Goal: Information Seeking & Learning: Learn about a topic

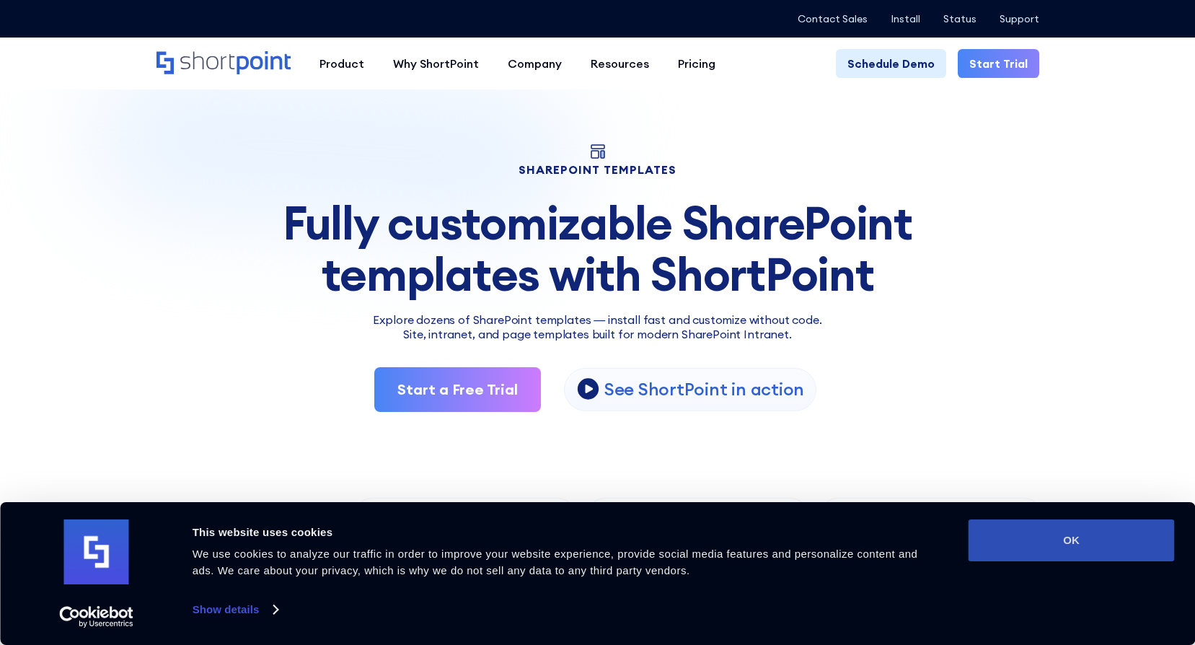
click at [1118, 539] on button "OK" at bounding box center [1072, 540] width 206 height 42
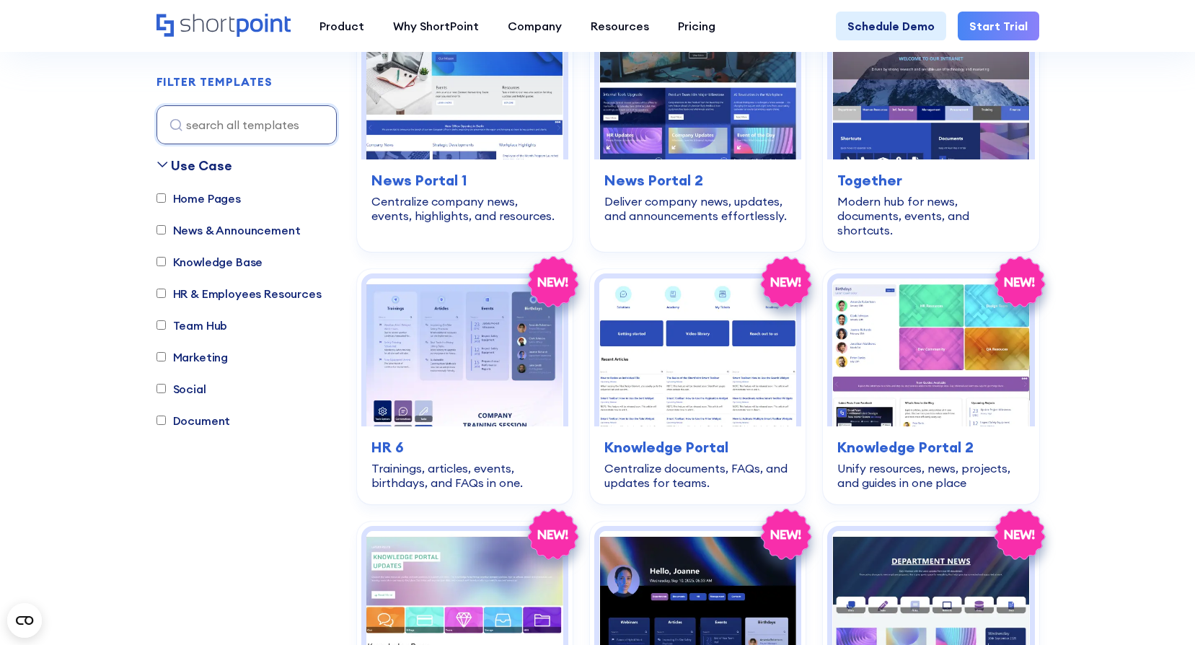
scroll to position [3174, 0]
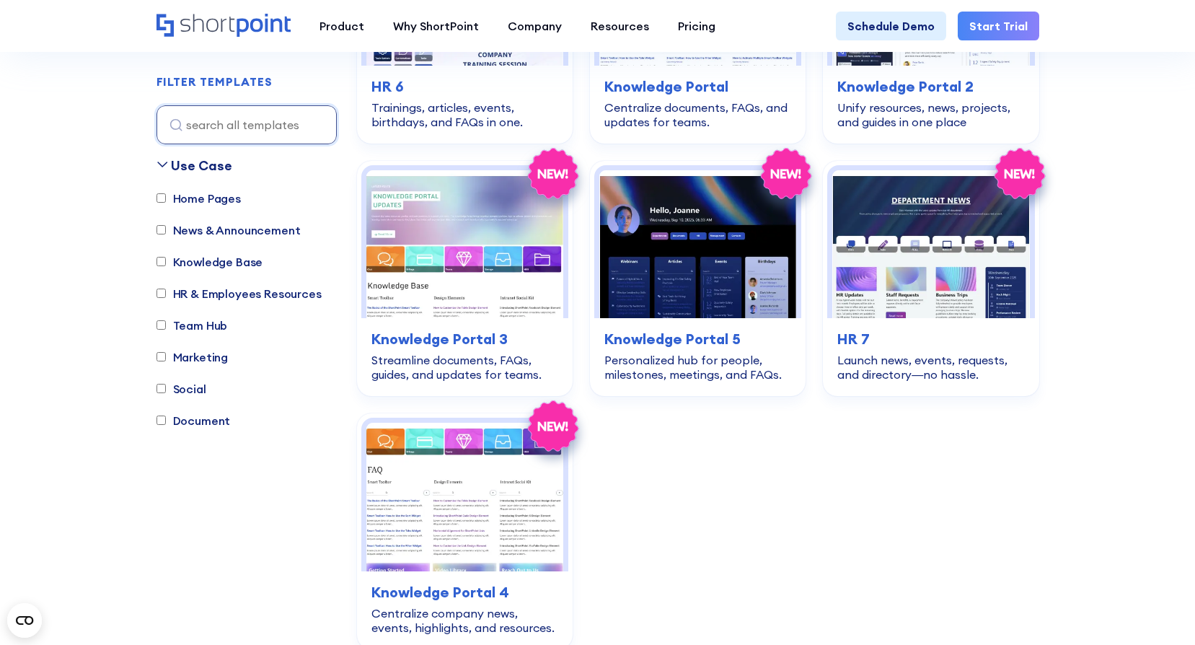
drag, startPoint x: 977, startPoint y: 243, endPoint x: 905, endPoint y: -75, distance: 326.2
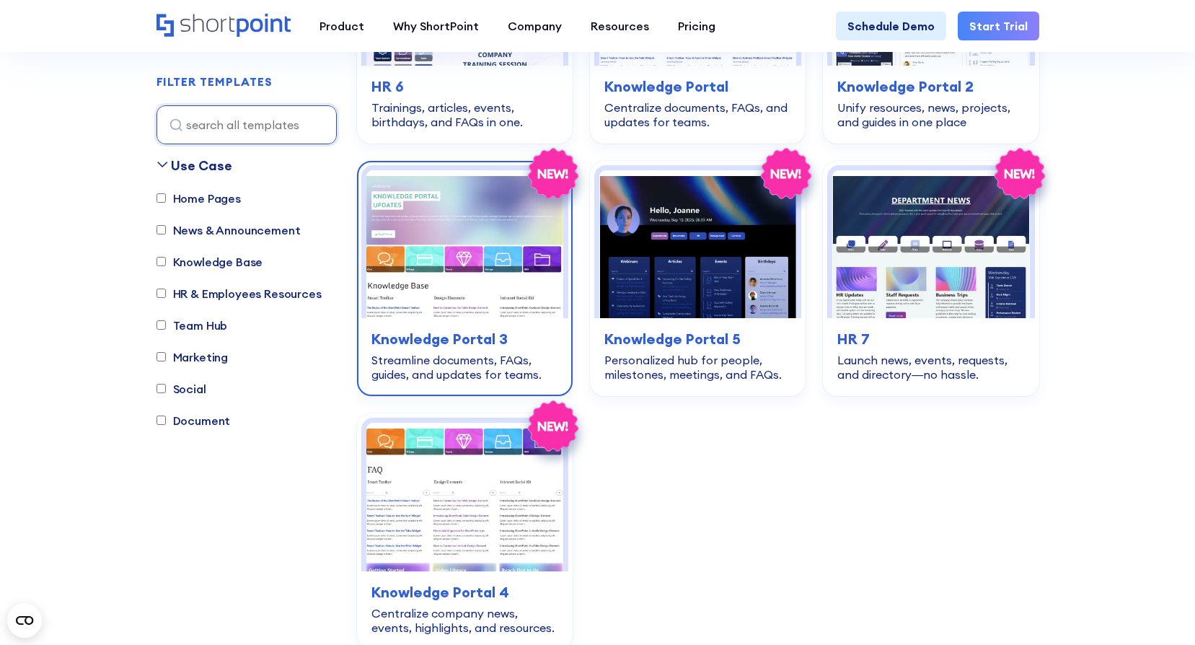
click at [496, 255] on img at bounding box center [464, 244] width 197 height 148
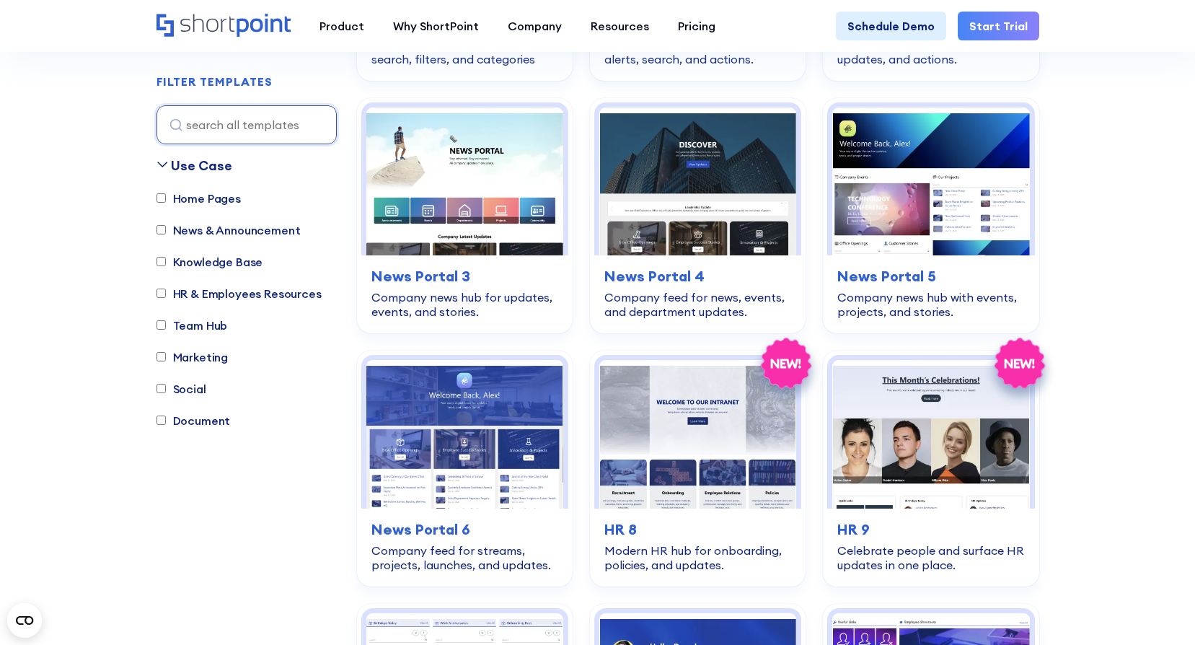
scroll to position [721, 0]
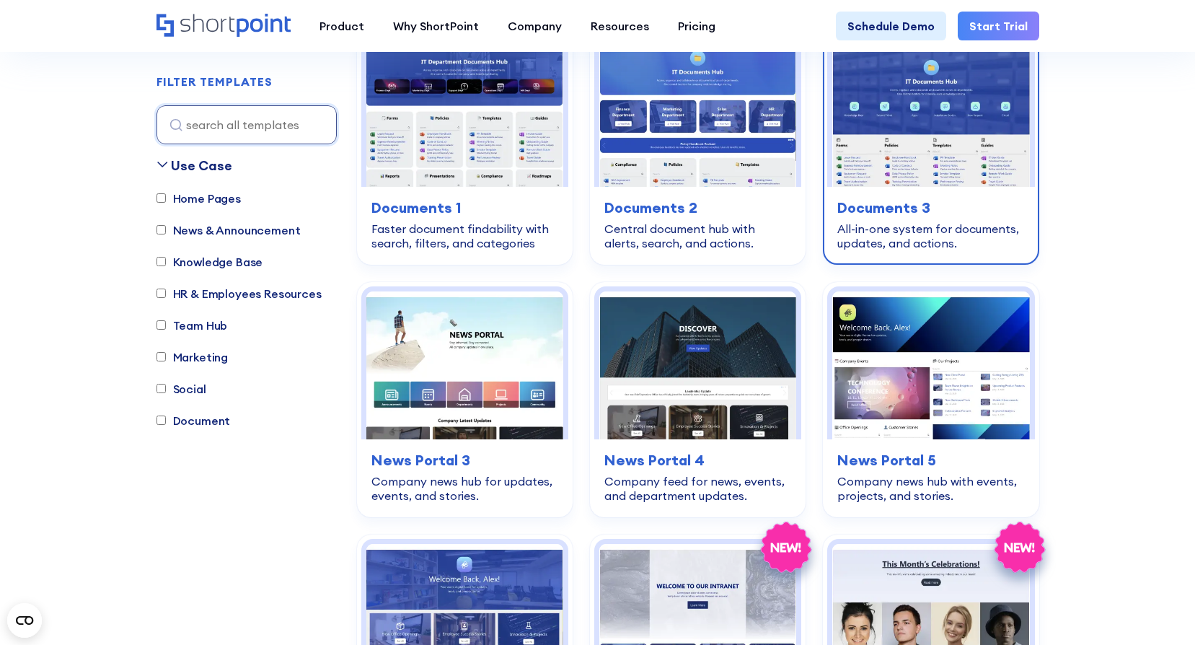
click at [995, 225] on div "All-in-one system for documents, updates, and actions." at bounding box center [931, 235] width 187 height 29
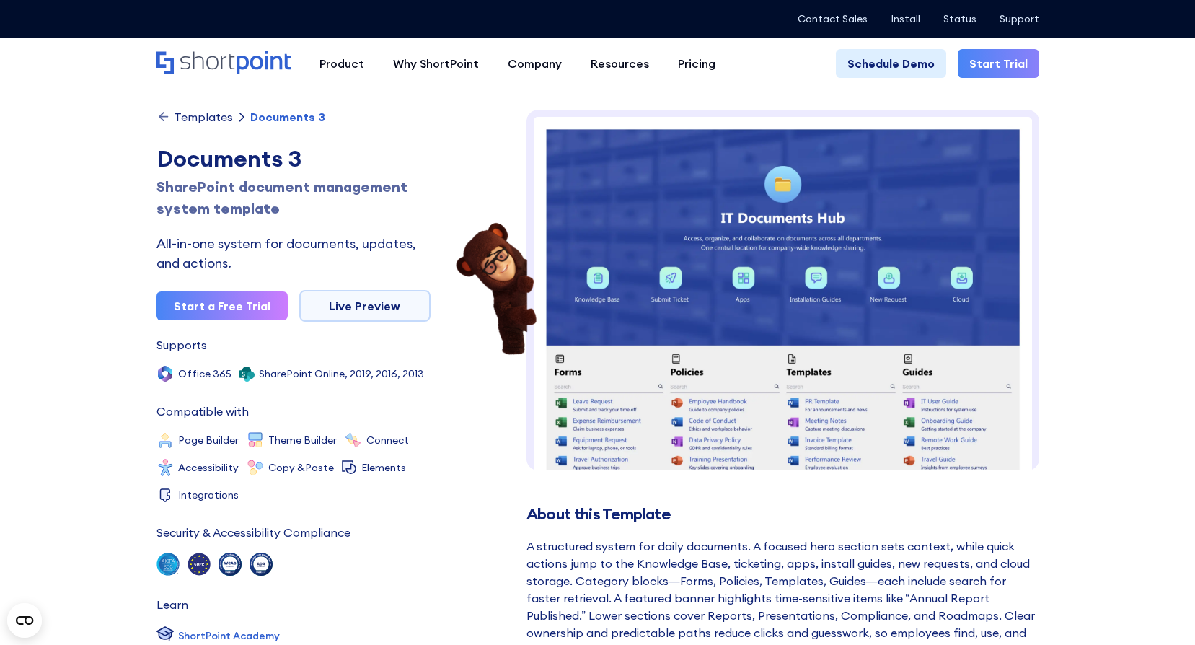
click at [778, 342] on img at bounding box center [783, 507] width 513 height 794
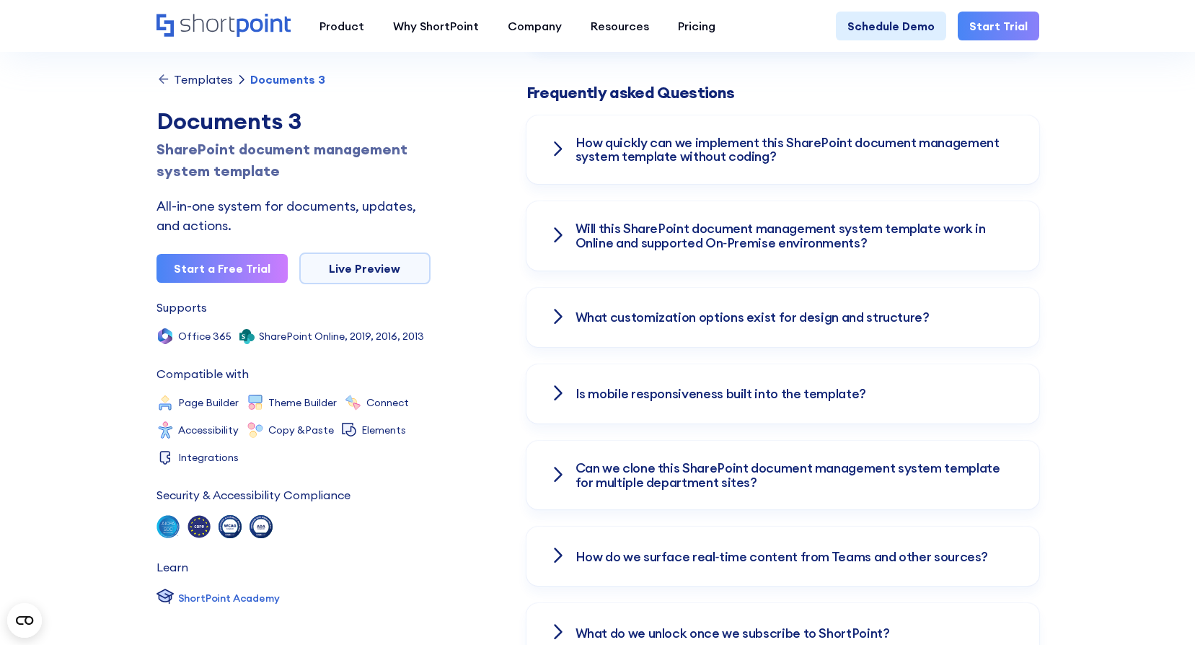
scroll to position [2309, 0]
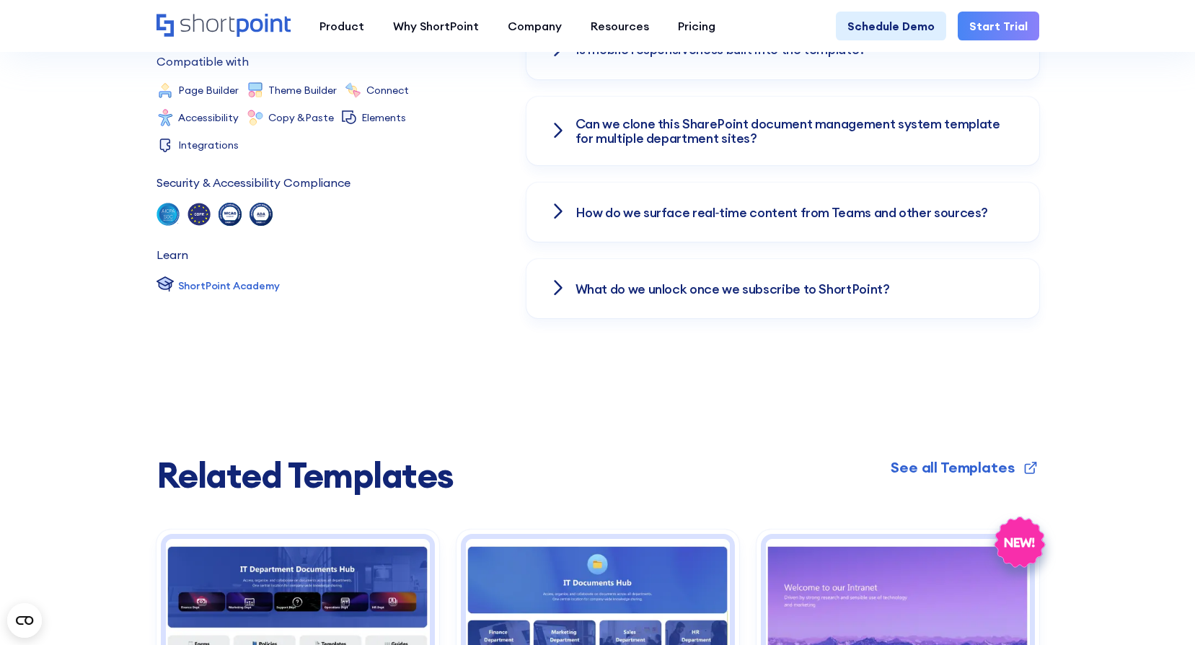
click at [568, 97] on div "Can we clone this SharePoint document management system template for multiple d…" at bounding box center [783, 131] width 513 height 69
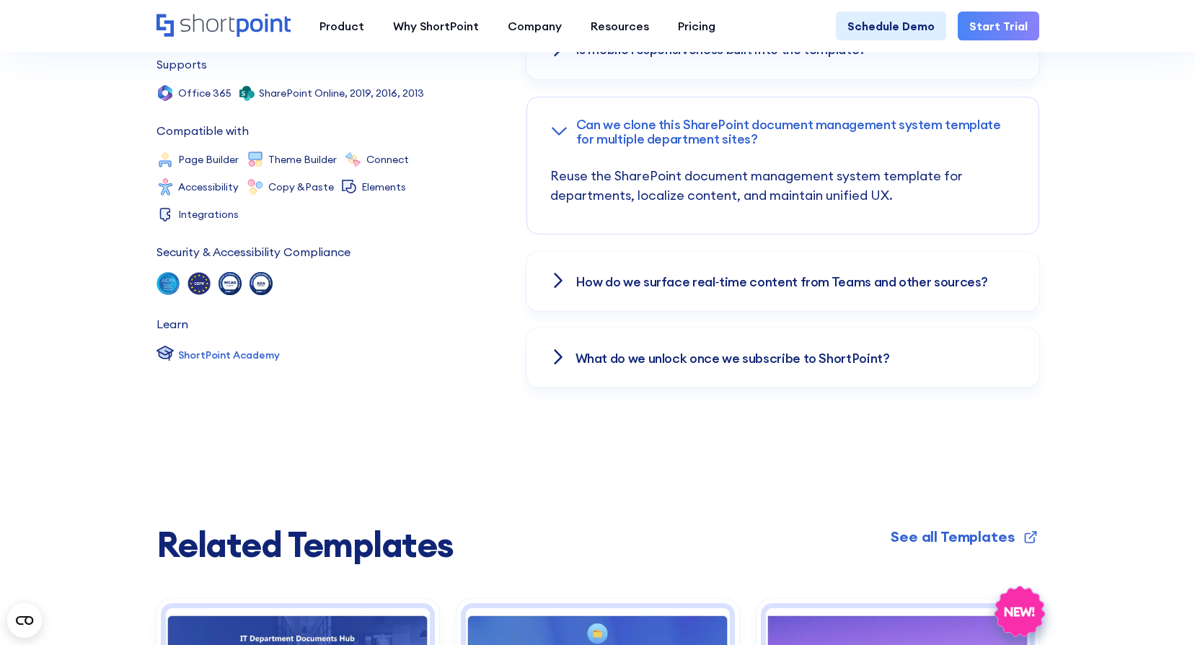
click at [568, 97] on div "Can we clone this SharePoint document management system template for multiple d…" at bounding box center [783, 131] width 512 height 69
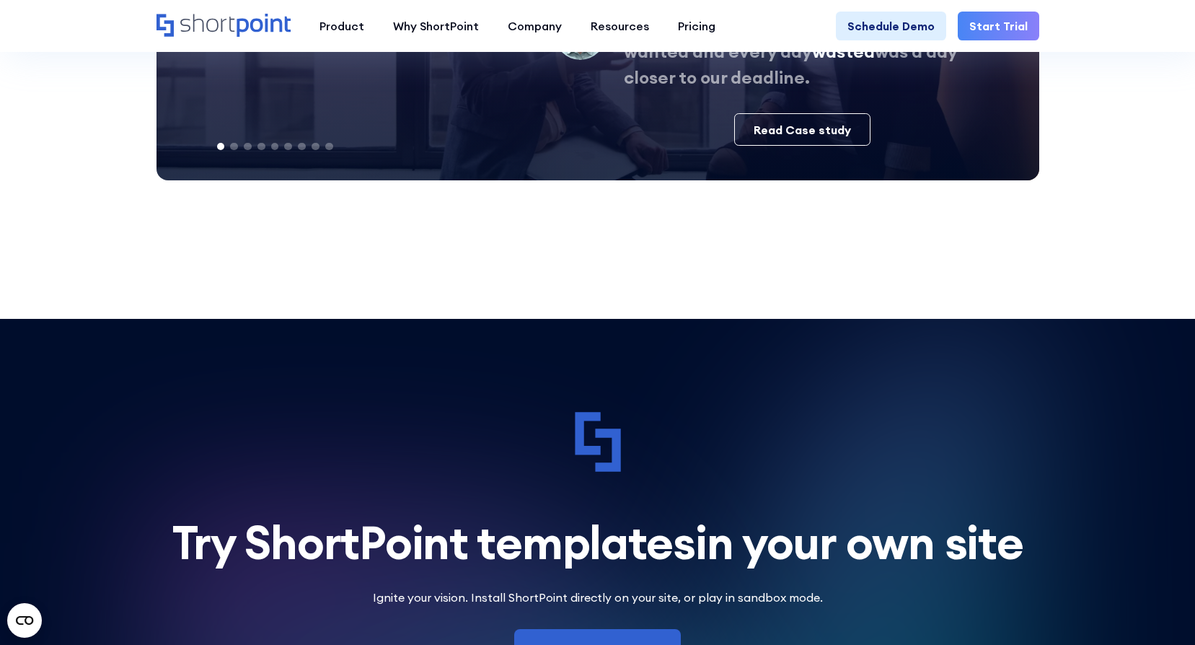
scroll to position [3824, 0]
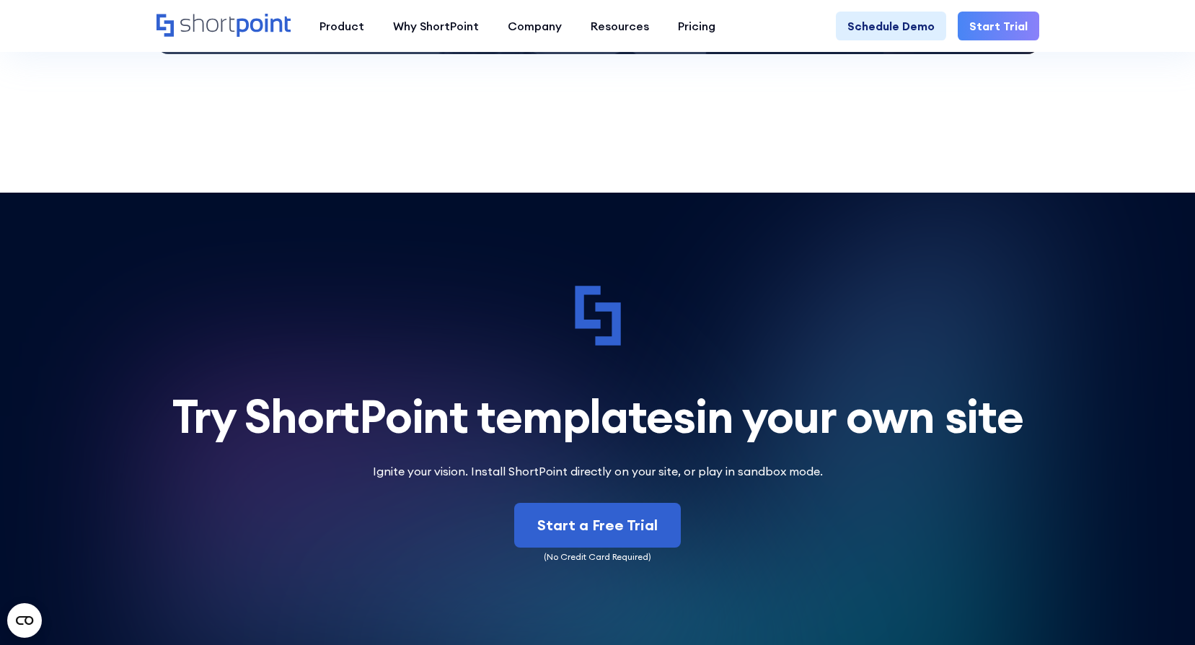
drag, startPoint x: 504, startPoint y: 202, endPoint x: 513, endPoint y: 200, distance: 9.6
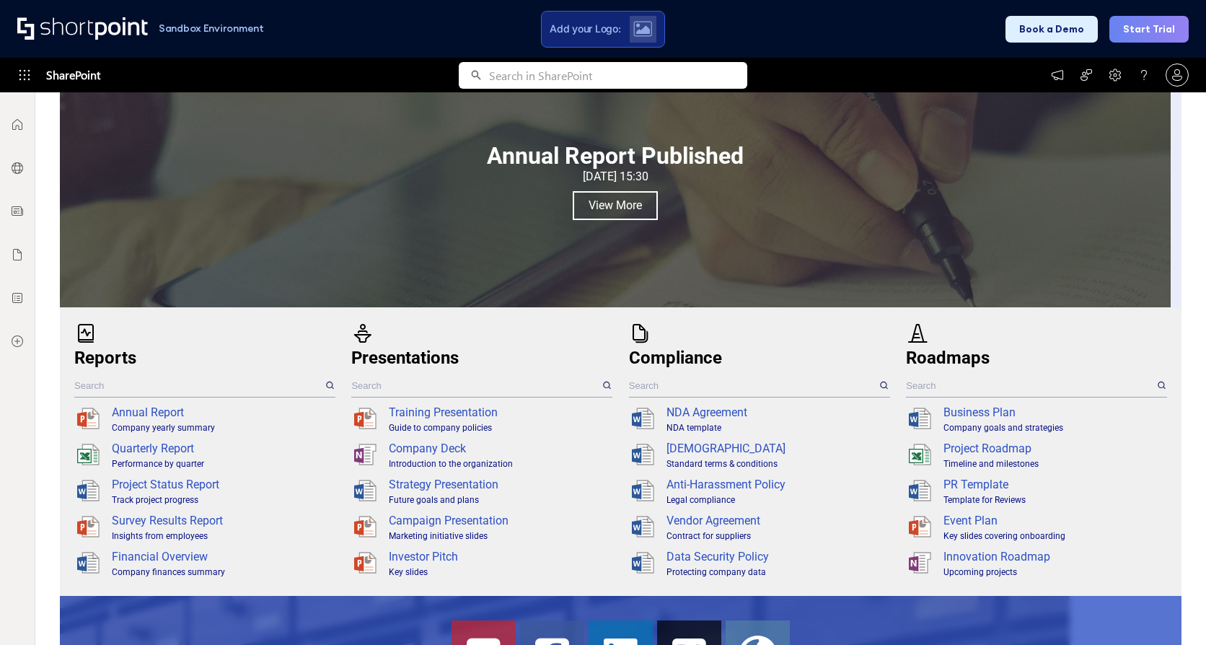
scroll to position [989, 0]
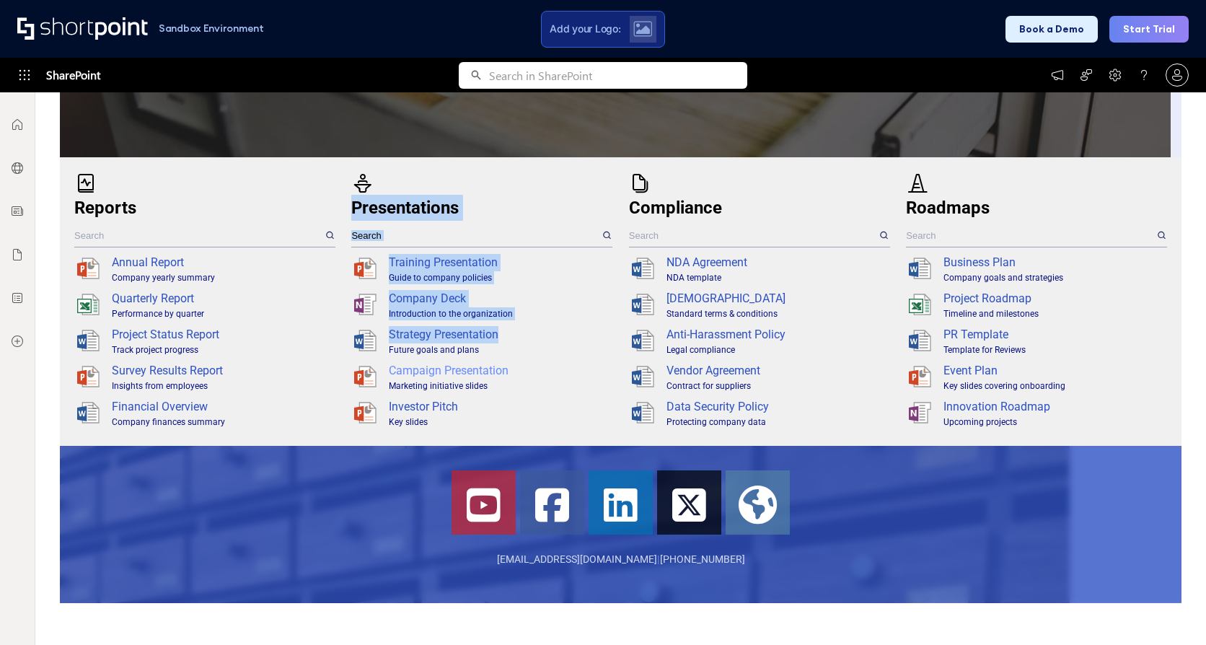
drag, startPoint x: 346, startPoint y: 306, endPoint x: 561, endPoint y: 364, distance: 221.9
click at [540, 343] on div "Reports .sp-ptst0{opacity:.4;fill:#231f20}.sp-ptst1{fill:#fff}.sp-ptst2{fill:#f…" at bounding box center [620, 302] width 1093 height 260
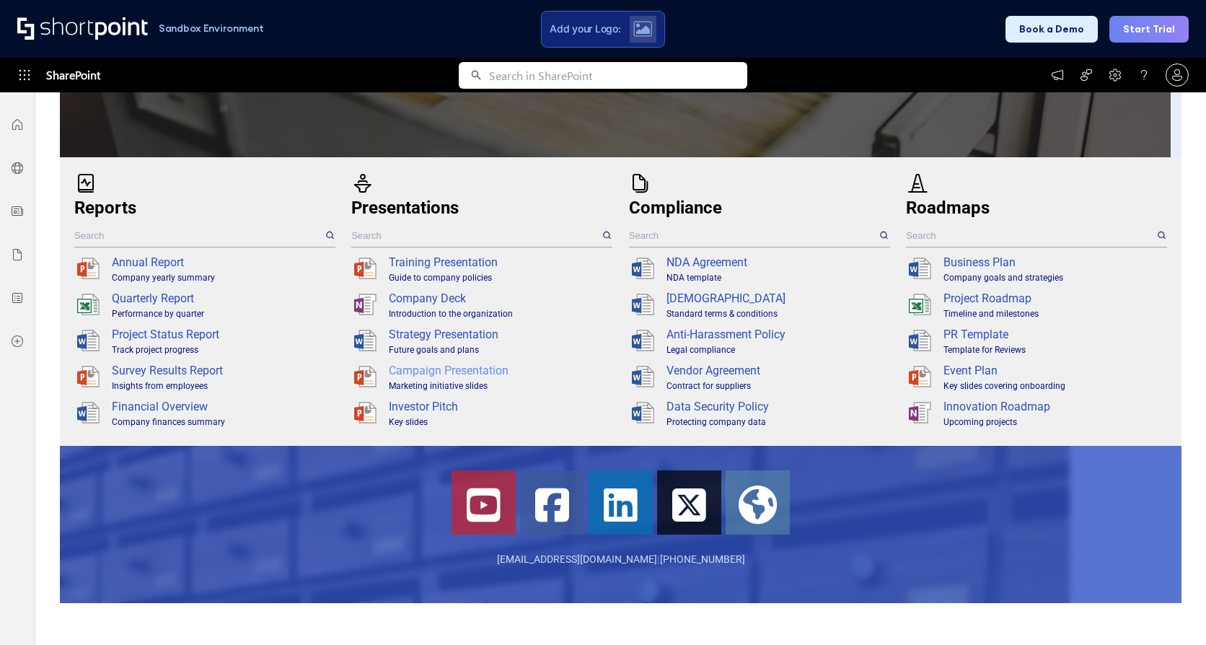
click at [590, 395] on div ".sp-ptst0{opacity:.4;fill:#231f20}.sp-ptst1{fill:#fff}.sp-ptst2{fill:#f5ba9d}.s…" at bounding box center [481, 377] width 261 height 36
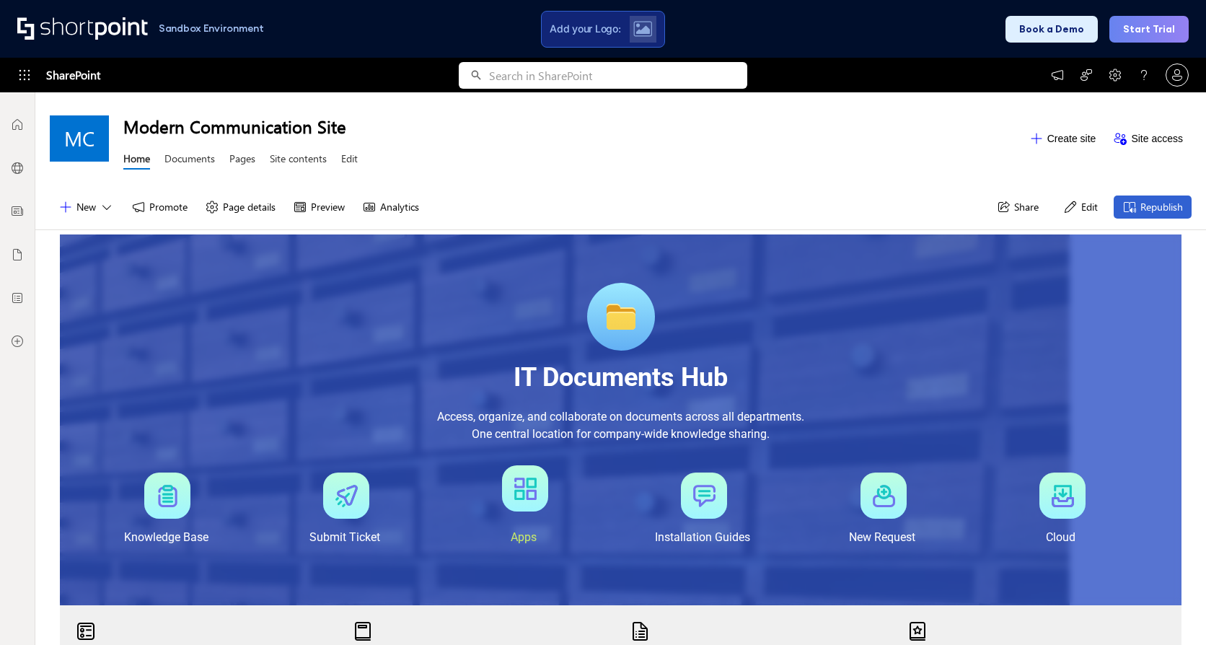
scroll to position [72, 0]
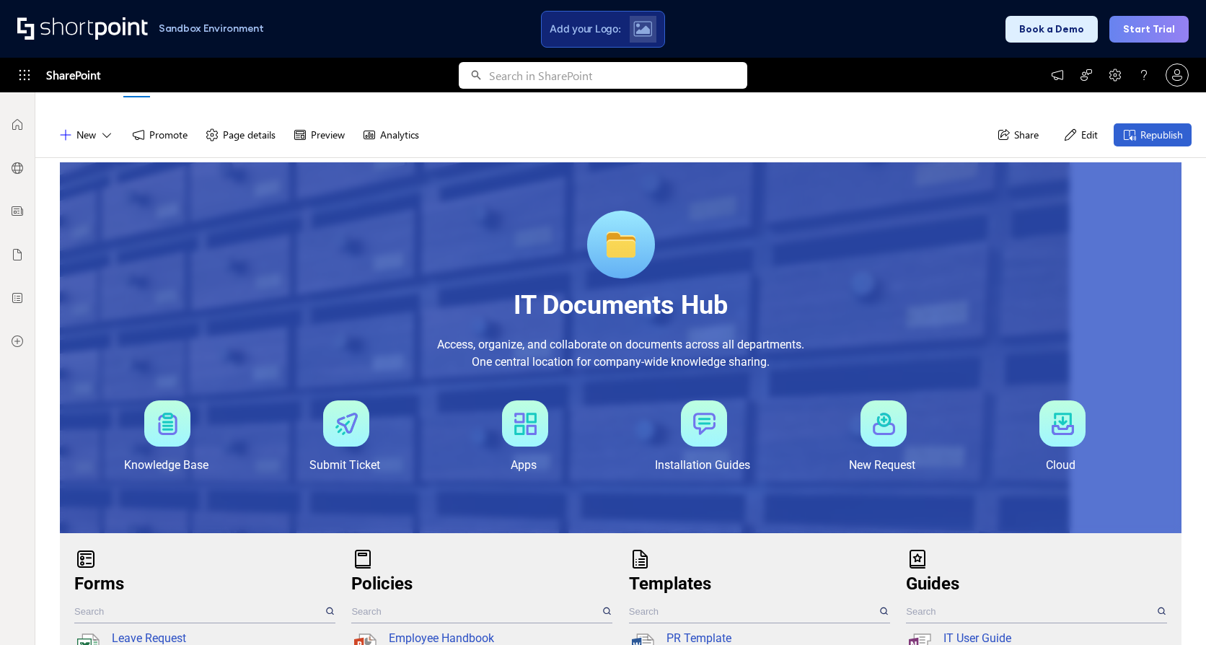
drag, startPoint x: 366, startPoint y: 254, endPoint x: 357, endPoint y: 275, distance: 22.9
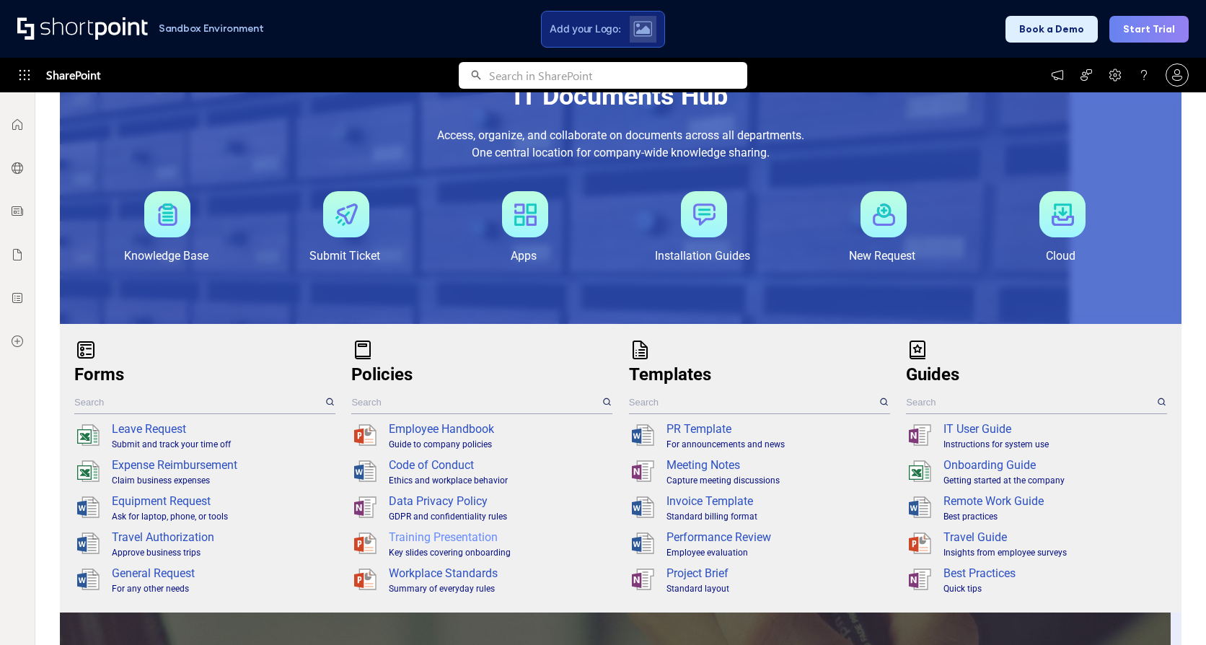
scroll to position [361, 0]
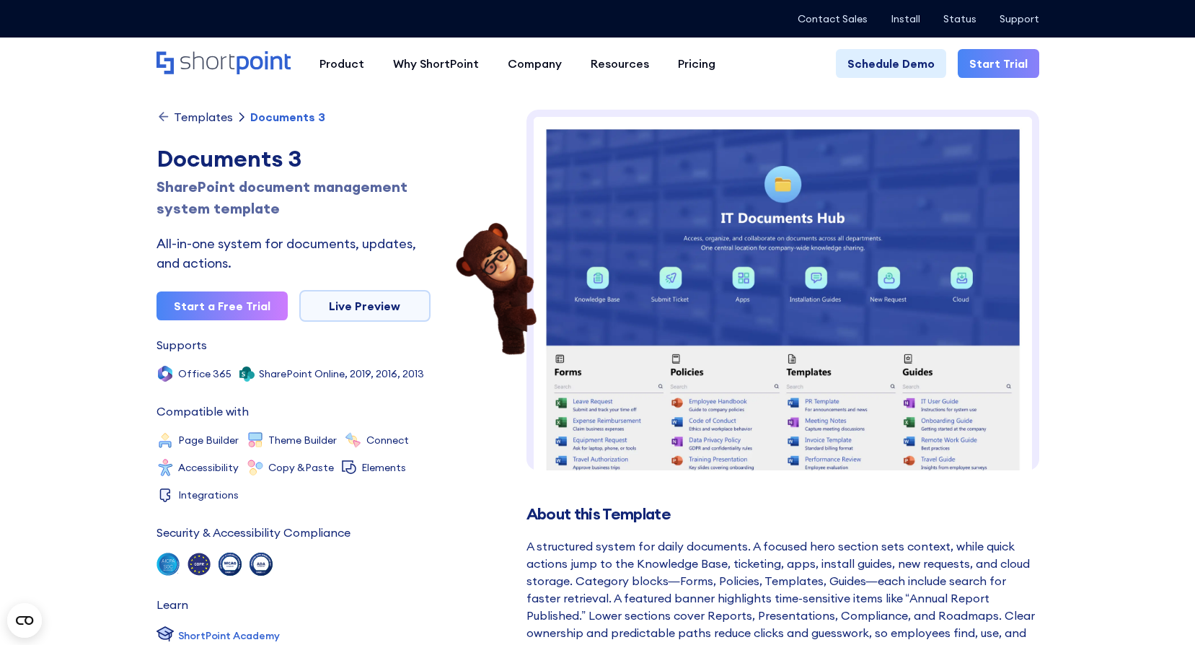
click at [184, 111] on div "Templates" at bounding box center [203, 117] width 59 height 12
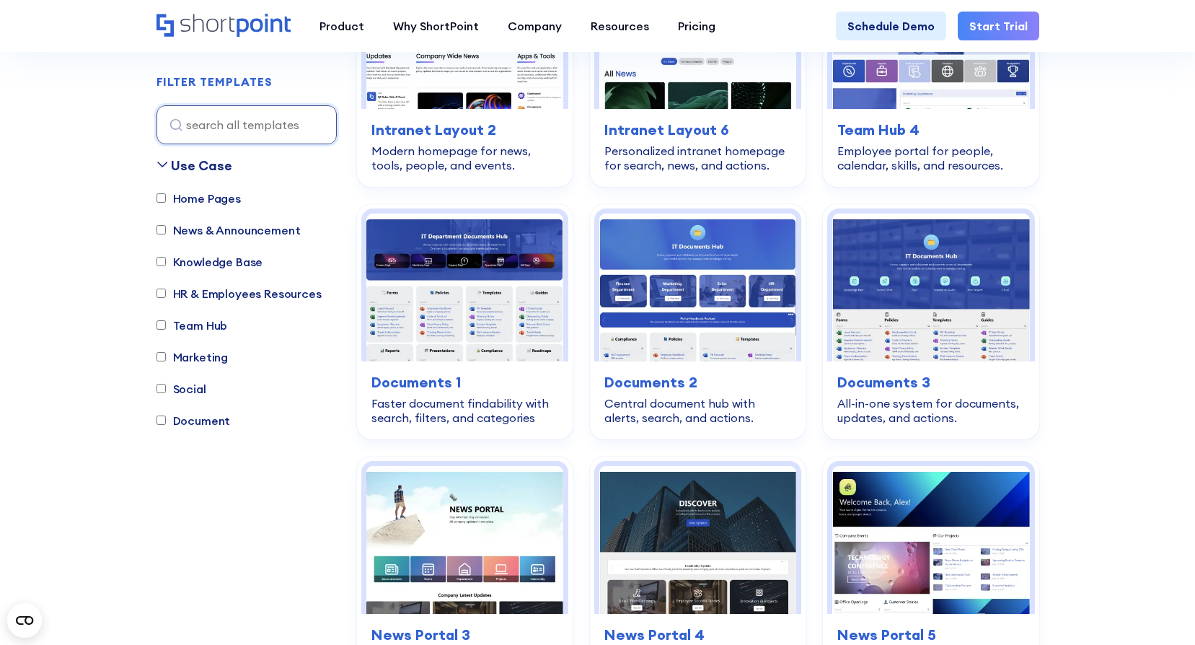
scroll to position [794, 0]
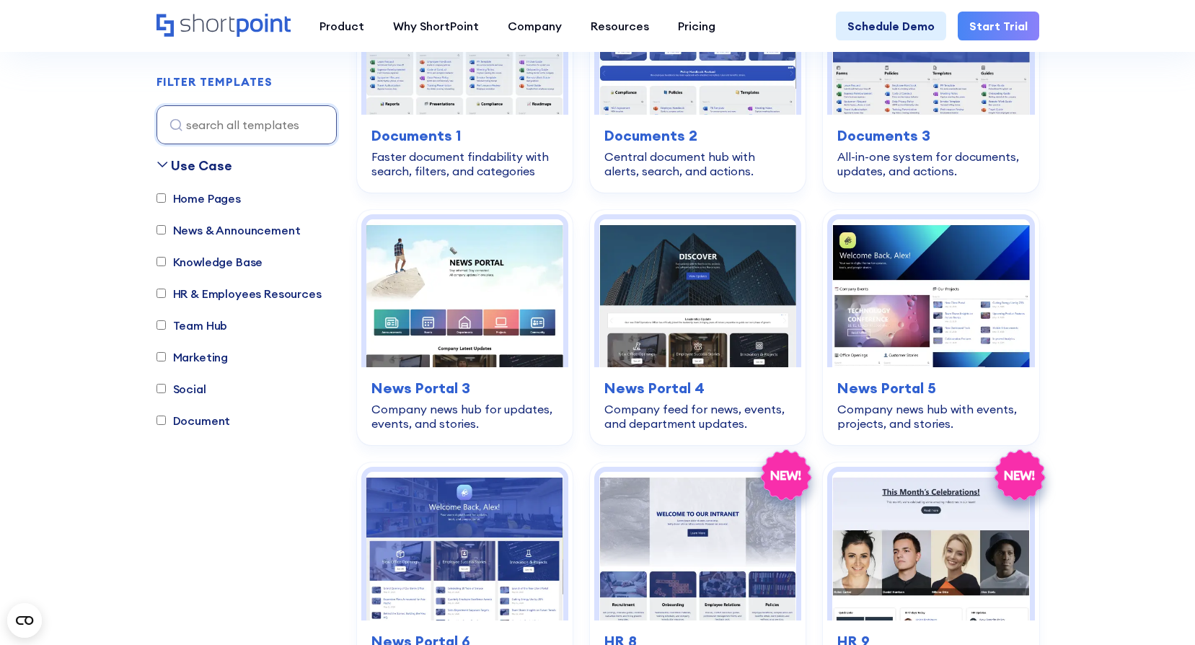
click at [236, 266] on label "Knowledge Base" at bounding box center [210, 261] width 107 height 17
click at [166, 266] on input "Knowledge Base" at bounding box center [161, 262] width 9 height 9
checkbox input "true"
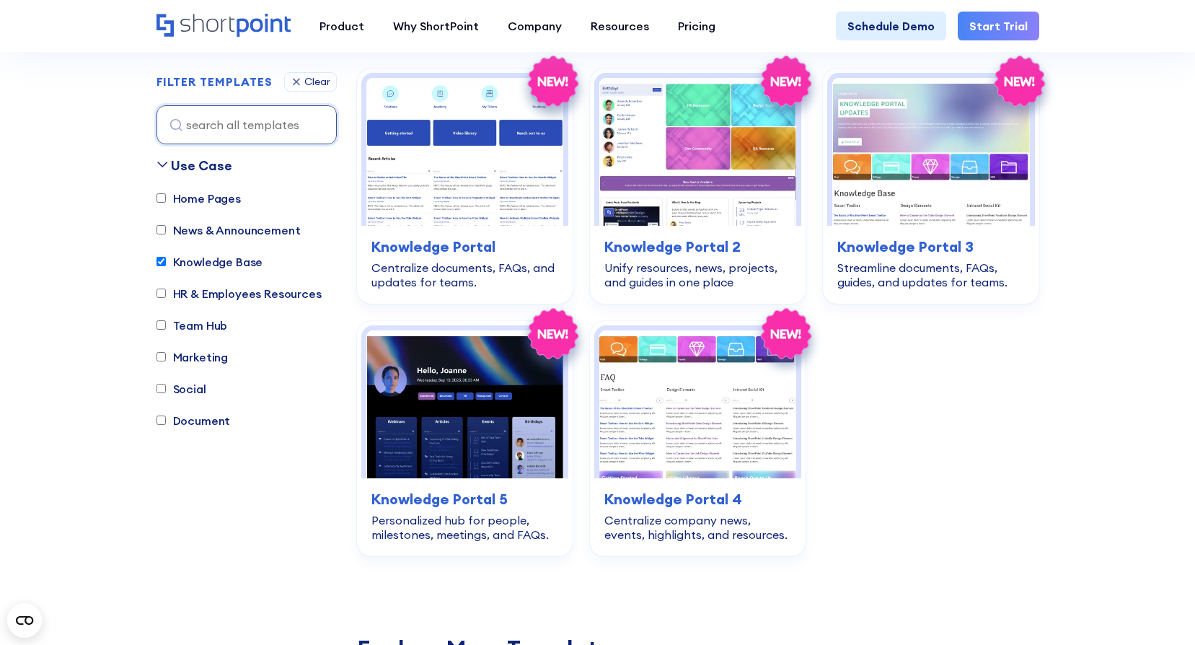
scroll to position [426, 0]
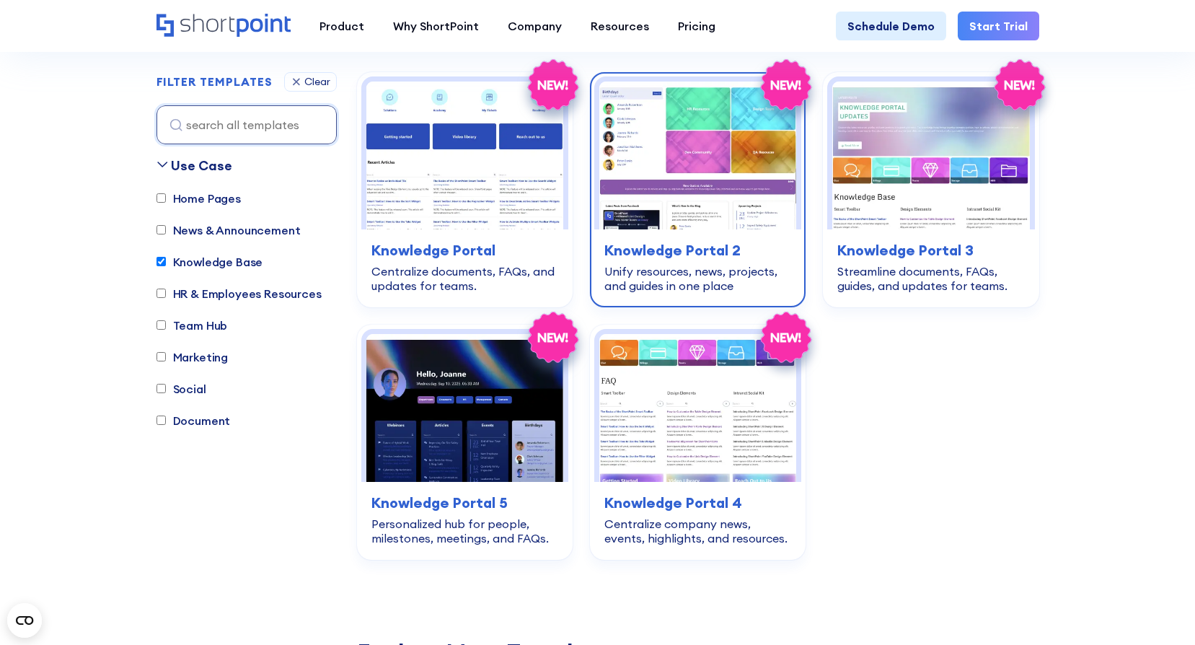
click at [695, 190] on img at bounding box center [698, 156] width 197 height 148
